Goal: Transaction & Acquisition: Book appointment/travel/reservation

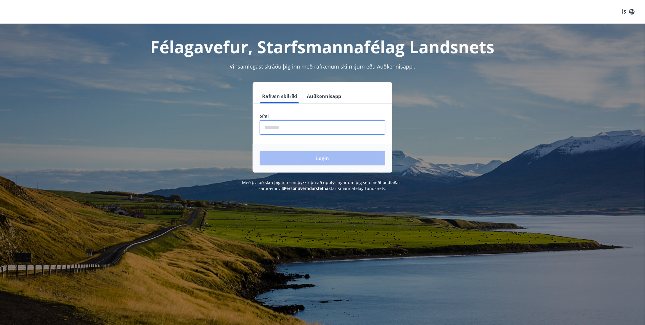
click at [301, 128] on input "phone" at bounding box center [322, 127] width 125 height 14
type input "********"
click at [336, 156] on button "Login" at bounding box center [322, 158] width 125 height 14
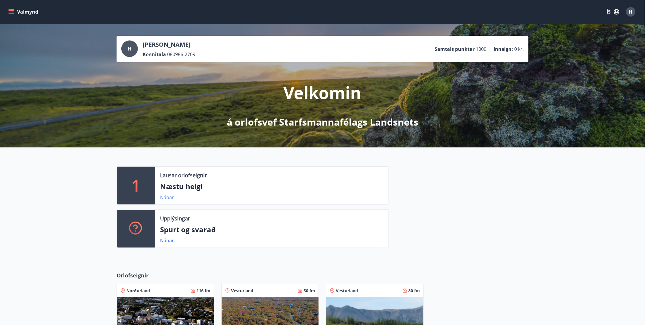
click at [168, 197] on link "Nánar" at bounding box center [167, 197] width 14 height 7
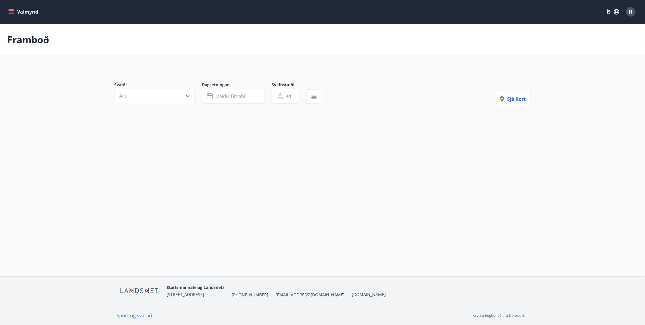
type input "*"
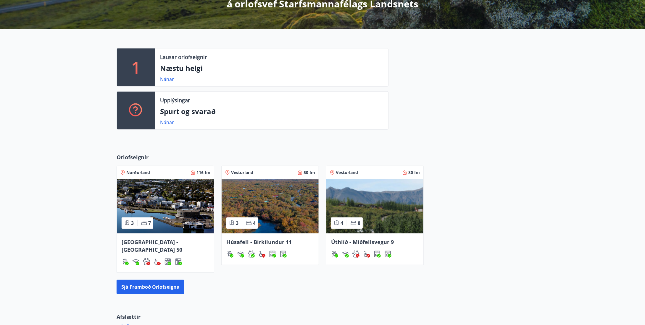
scroll to position [188, 0]
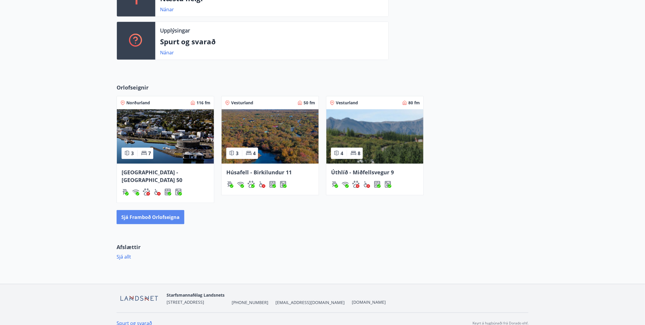
click at [140, 213] on button "Sjá framboð orlofseigna" at bounding box center [151, 217] width 68 height 14
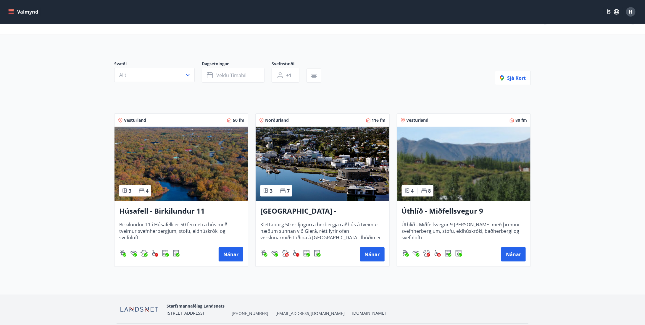
scroll to position [41, 0]
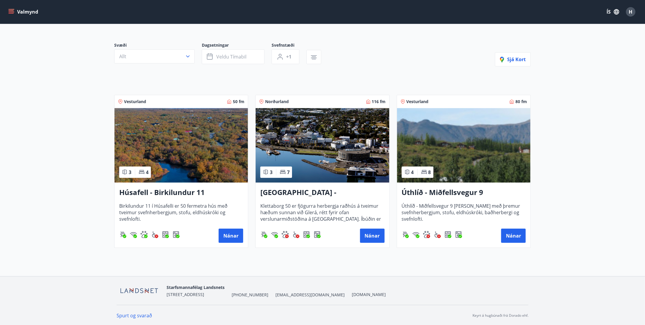
click at [444, 193] on h3 "Úthlíð - Miðfellsvegur 9" at bounding box center [464, 192] width 124 height 11
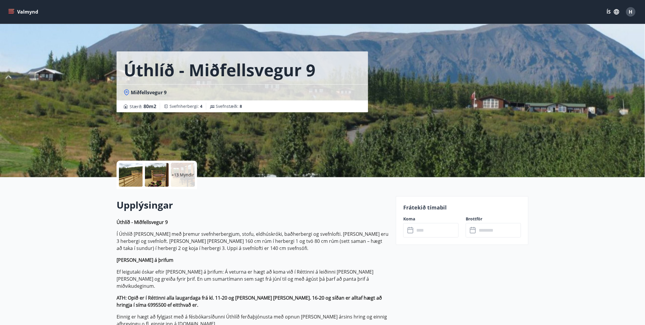
click at [133, 175] on div at bounding box center [131, 175] width 24 height 24
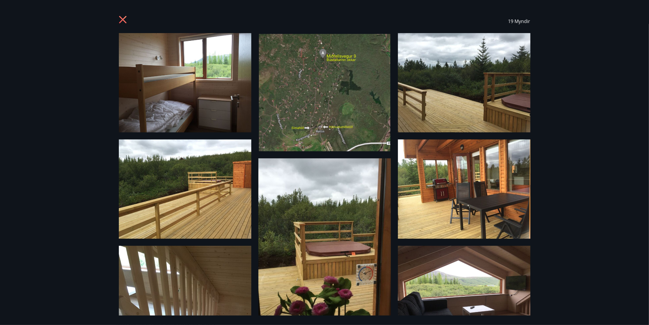
click at [317, 104] on img at bounding box center [324, 92] width 132 height 118
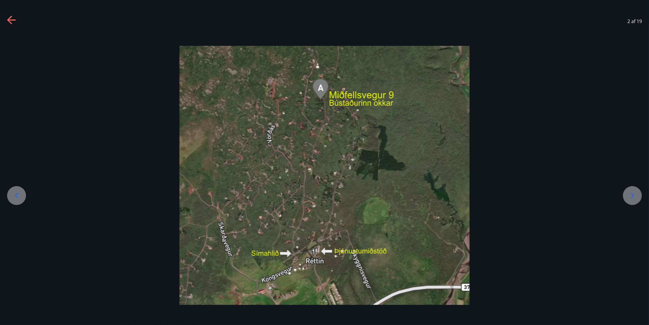
drag, startPoint x: 387, startPoint y: 169, endPoint x: 534, endPoint y: 159, distance: 147.0
click at [534, 159] on div at bounding box center [324, 174] width 649 height 261
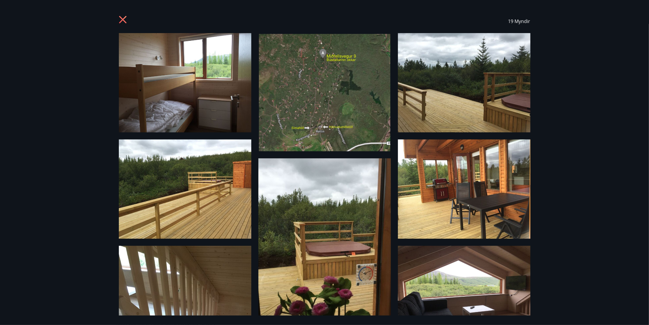
click at [122, 18] on icon at bounding box center [123, 20] width 9 height 9
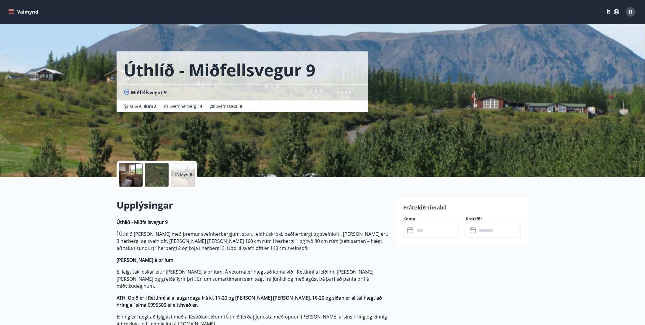
click at [25, 18] on div "Valmynd ÍS H" at bounding box center [322, 12] width 630 height 14
click at [25, 12] on button "Valmynd" at bounding box center [23, 12] width 33 height 11
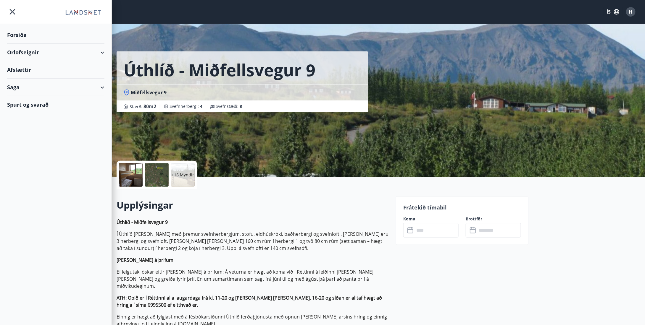
click at [57, 50] on div "Orlofseignir" at bounding box center [55, 52] width 97 height 17
click at [33, 67] on div "Framboð" at bounding box center [56, 67] width 88 height 12
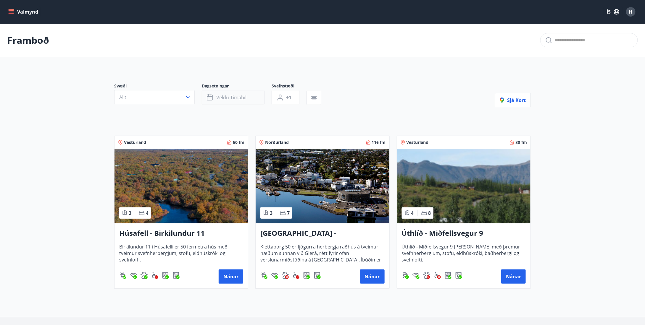
click at [240, 96] on span "Veldu tímabil" at bounding box center [231, 97] width 30 height 7
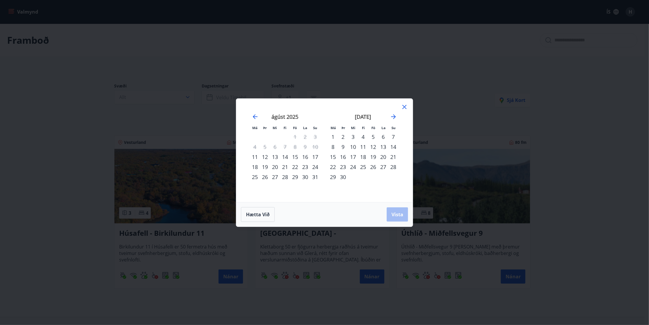
click at [404, 106] on icon at bounding box center [404, 107] width 7 height 7
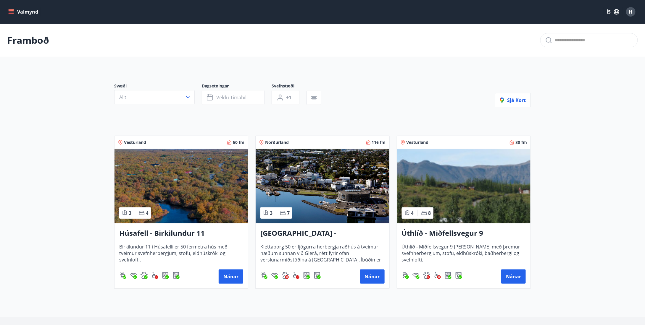
scroll to position [30, 0]
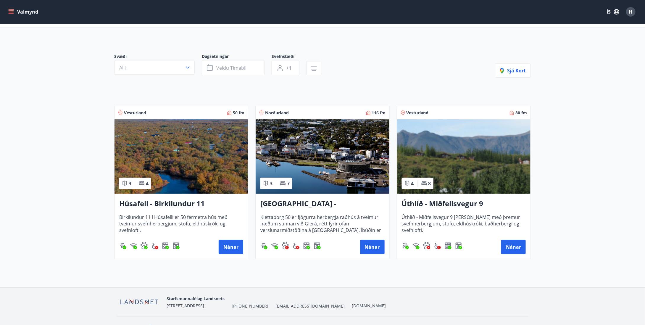
click at [8, 16] on button "Valmynd" at bounding box center [23, 12] width 33 height 11
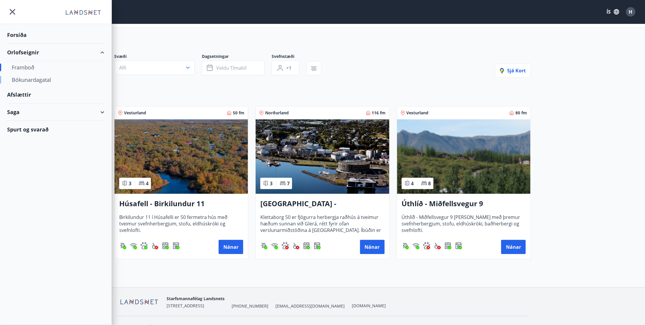
click at [40, 79] on div "Bókunardagatal" at bounding box center [56, 80] width 88 height 12
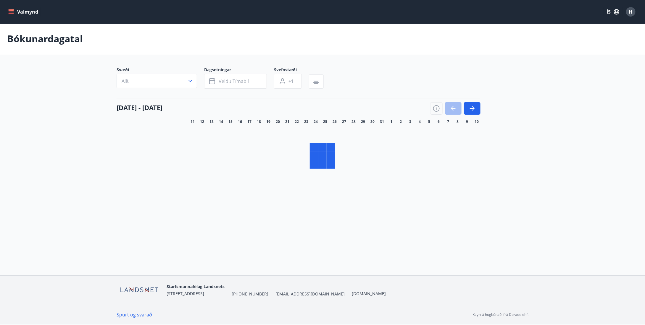
scroll to position [1, 0]
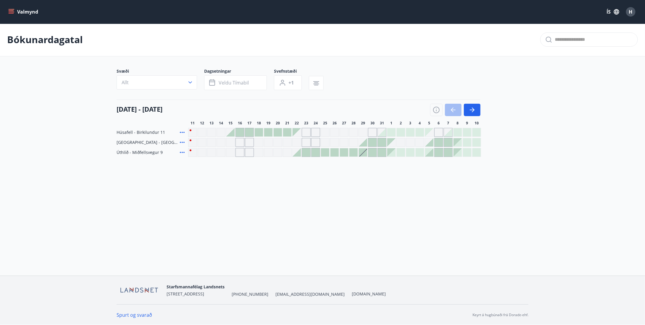
click at [12, 8] on button "Valmynd" at bounding box center [23, 12] width 33 height 11
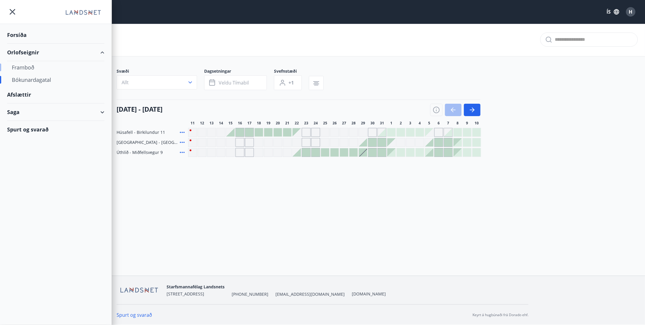
click at [29, 67] on div "Framboð" at bounding box center [56, 67] width 88 height 12
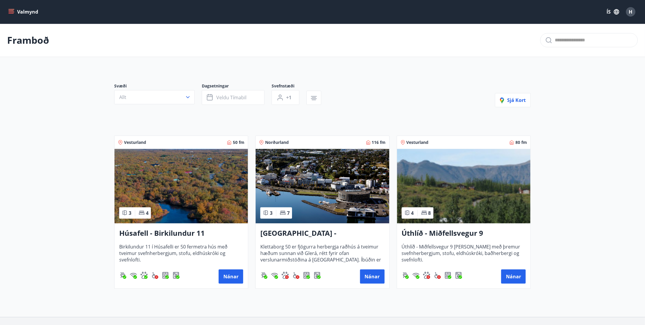
click at [189, 231] on h3 "Húsafell - Birkilundur 11" at bounding box center [181, 233] width 124 height 11
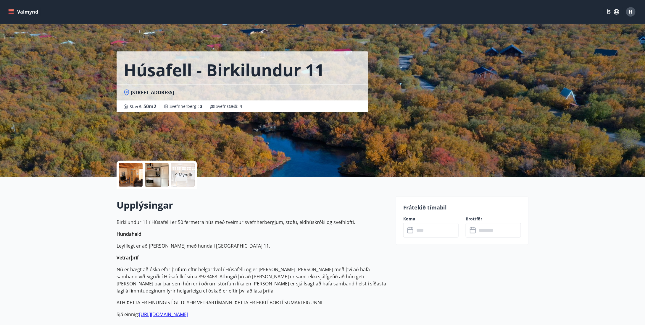
click at [128, 172] on div at bounding box center [131, 175] width 24 height 24
click at [9, 9] on icon "menu" at bounding box center [11, 12] width 6 height 6
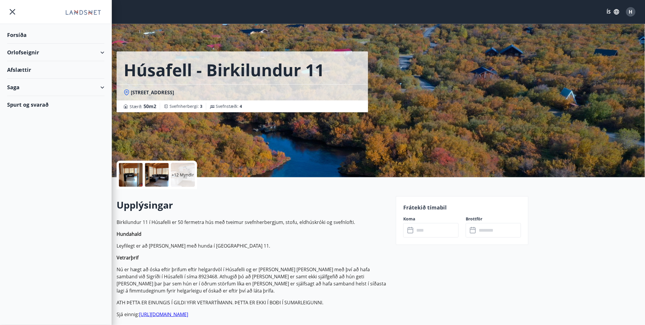
click at [40, 99] on div "Spurt og svarað" at bounding box center [55, 104] width 97 height 17
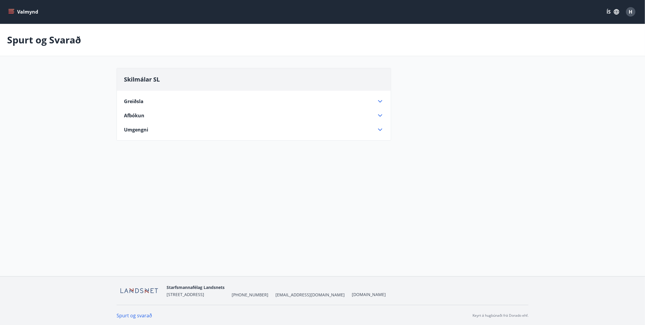
click at [380, 101] on icon at bounding box center [379, 101] width 7 height 7
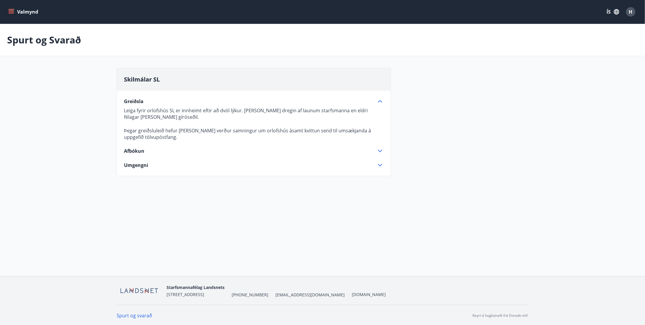
click at [380, 164] on icon at bounding box center [379, 165] width 7 height 7
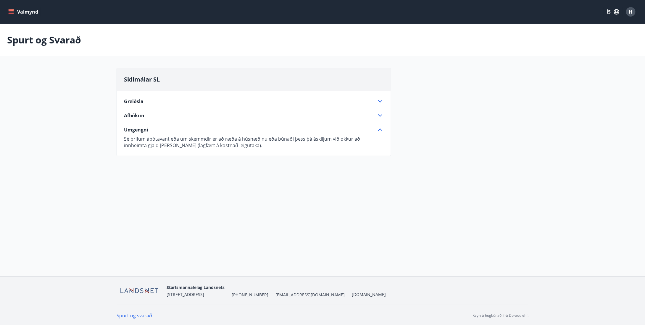
click at [379, 115] on icon at bounding box center [379, 115] width 7 height 7
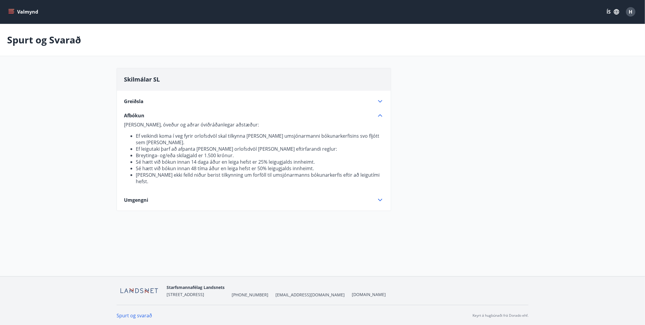
click at [12, 11] on icon "menu" at bounding box center [11, 12] width 6 height 6
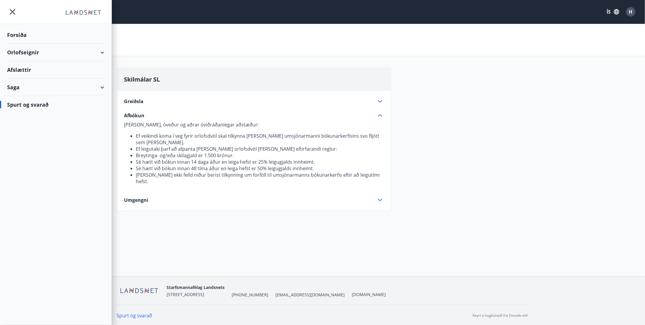
click at [18, 69] on div "Afslættir" at bounding box center [55, 69] width 97 height 17
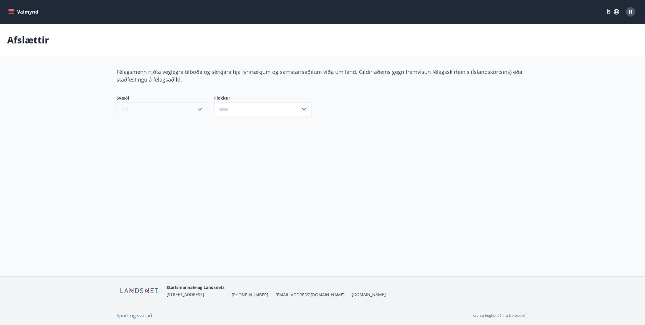
click at [172, 109] on button "Allt" at bounding box center [162, 109] width 90 height 14
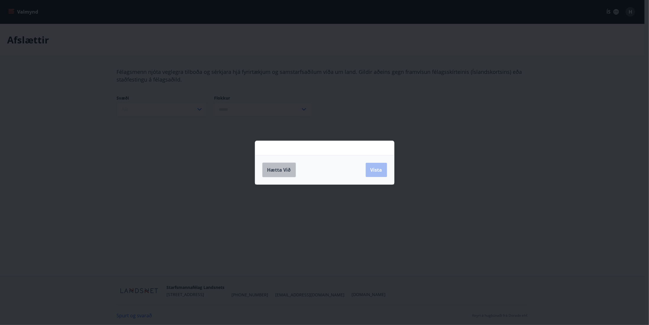
click at [277, 168] on span "Hætta við" at bounding box center [279, 170] width 24 height 7
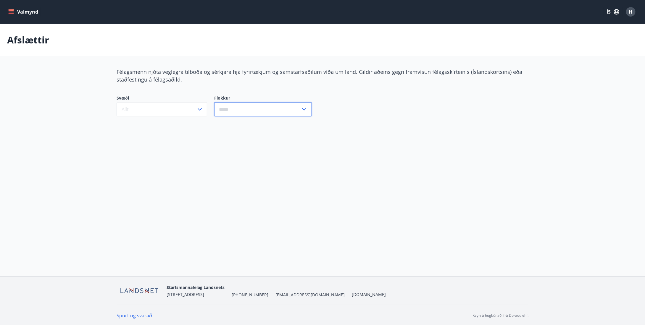
click at [277, 109] on input "text" at bounding box center [257, 109] width 86 height 14
click at [214, 168] on div "Valmynd ÍS H Afslættir Félagsmenn njóta veglegra tilboða og sérkjara hjá fyrirt…" at bounding box center [322, 138] width 645 height 276
click at [14, 12] on button "Valmynd" at bounding box center [23, 12] width 33 height 11
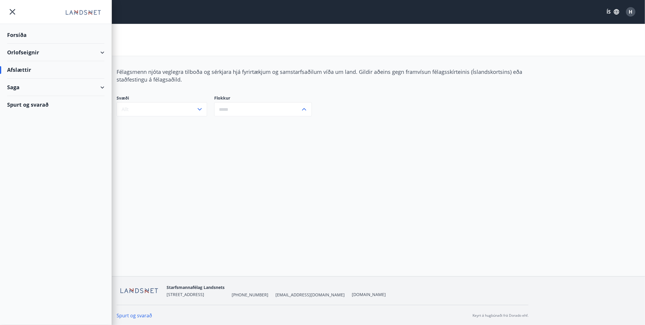
click at [54, 49] on div "Orlofseignir" at bounding box center [55, 52] width 97 height 17
click at [16, 33] on div "Forsíða" at bounding box center [55, 34] width 97 height 17
